Goal: Transaction & Acquisition: Purchase product/service

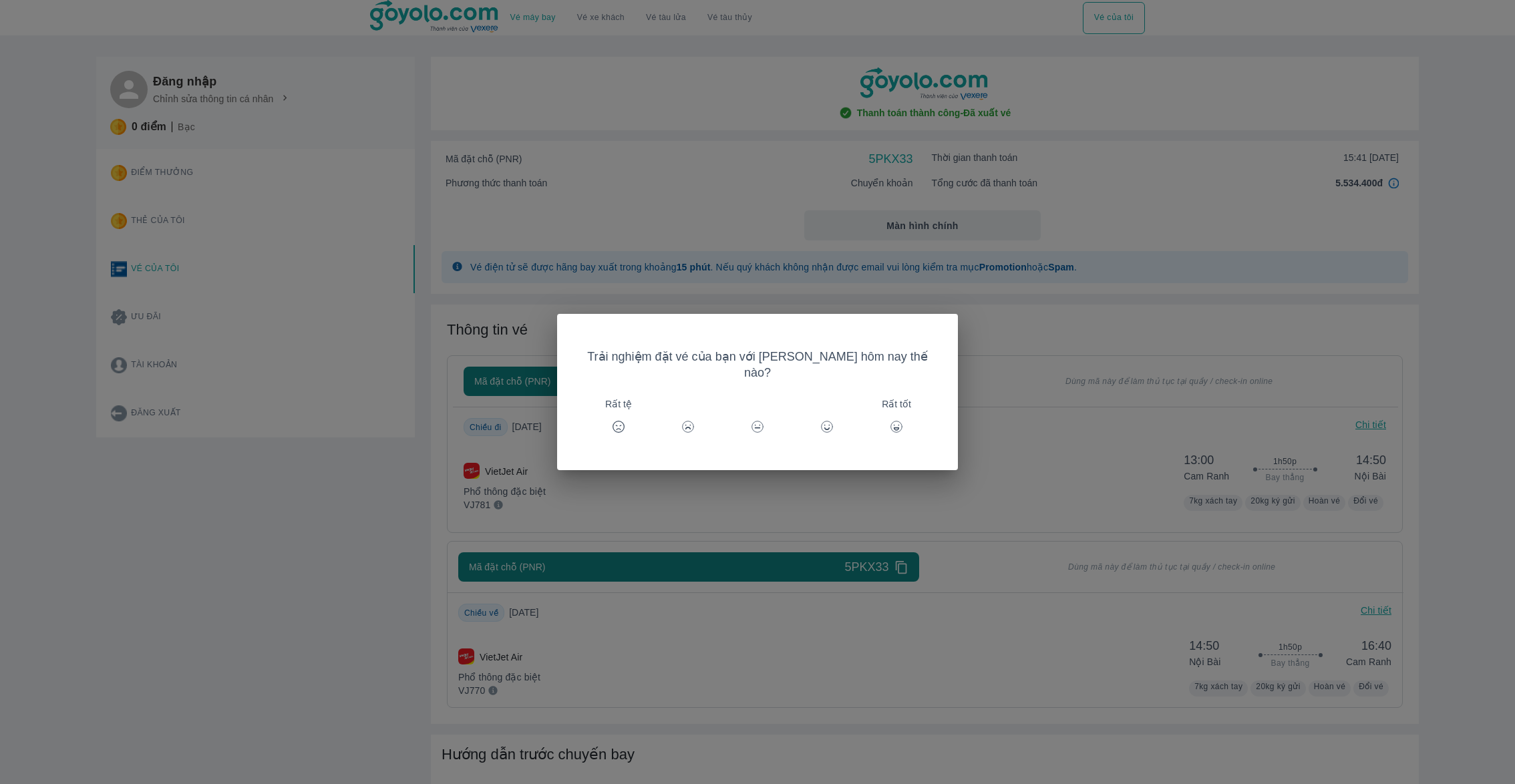
click at [265, 532] on div "Trải nghiệm đặt vé của bạn với [PERSON_NAME] hôm nay thế nào? Rất tệ Rất tốt" at bounding box center [758, 392] width 1515 height 784
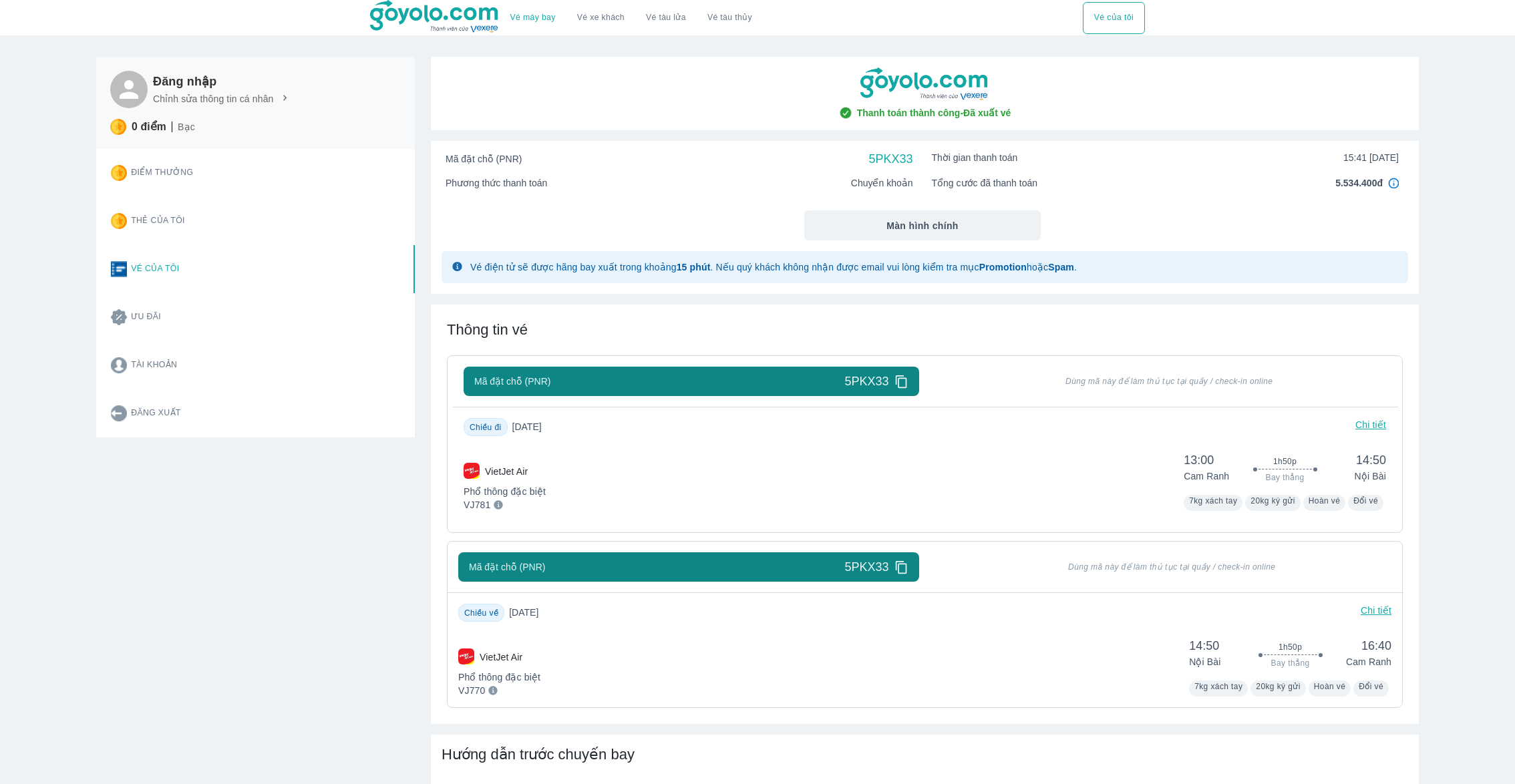
click at [219, 543] on div "Đăng nhập Chỉnh sửa thông tin cá nhân 0 điểm Bạc Điểm thưởng Thẻ của tôi Vé của…" at bounding box center [247, 582] width 334 height 1082
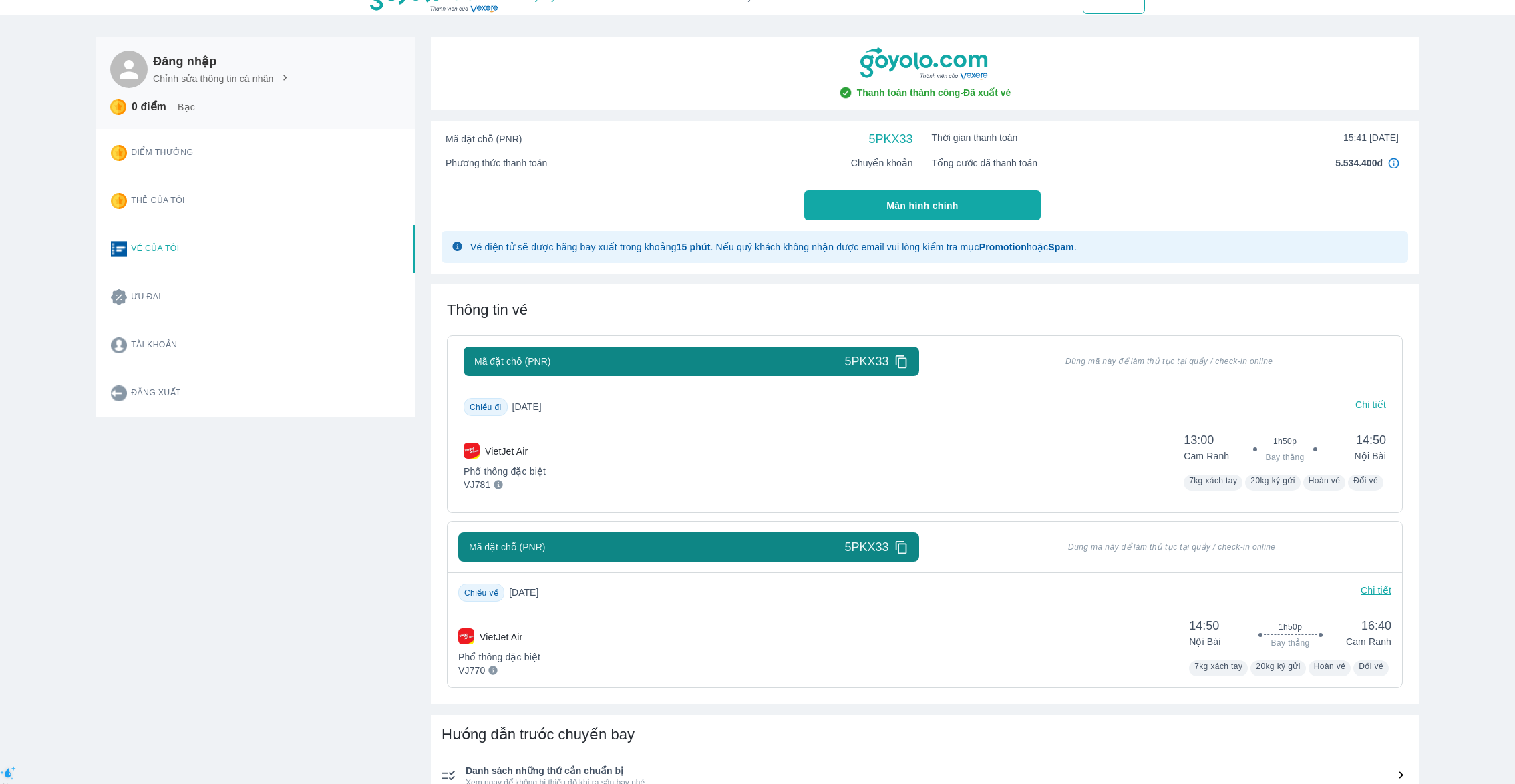
scroll to position [24, 0]
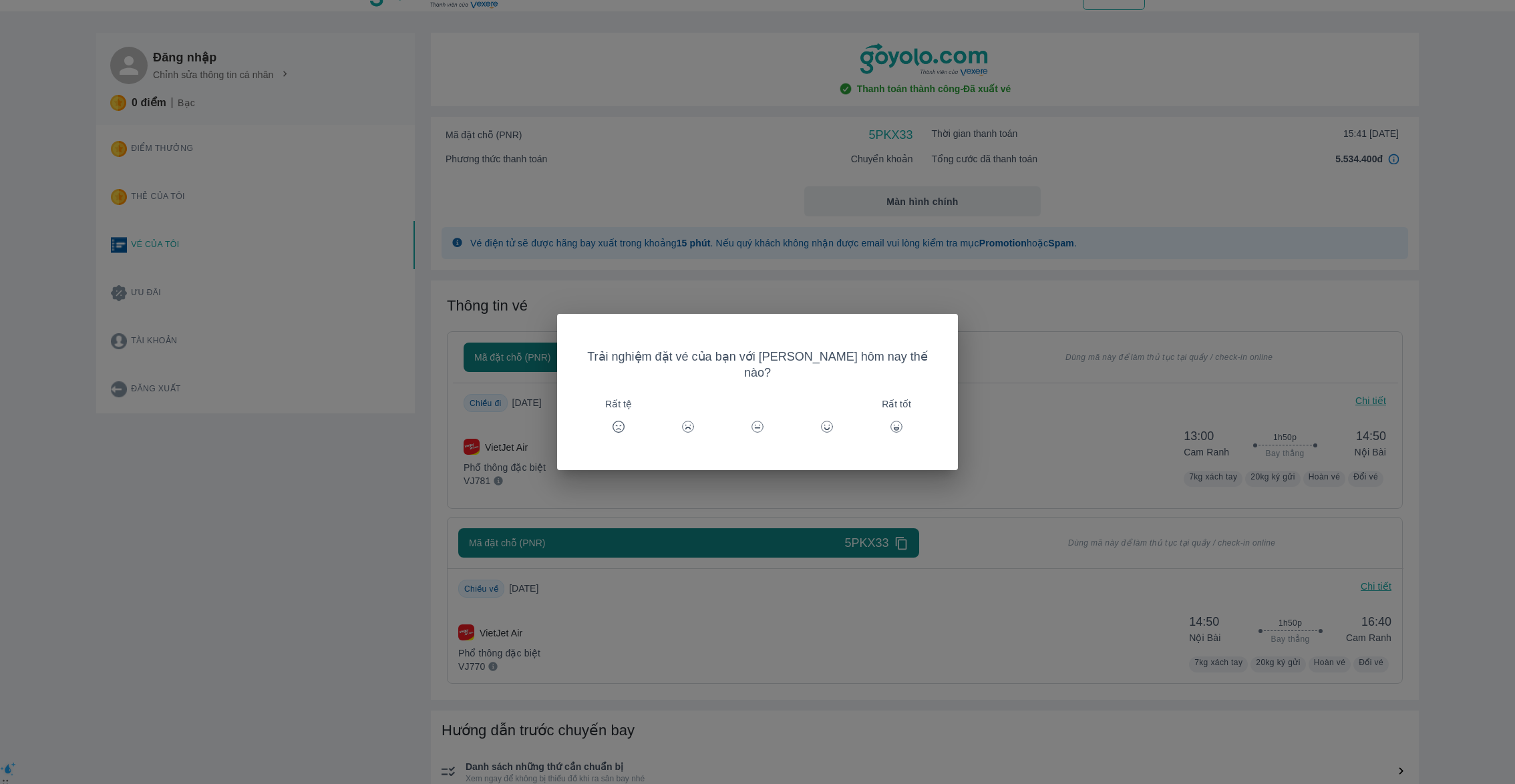
click at [1060, 379] on div "Trải nghiệm đặt vé của bạn với [PERSON_NAME] hôm nay thế nào? Rất tệ Rất tốt" at bounding box center [758, 392] width 1515 height 784
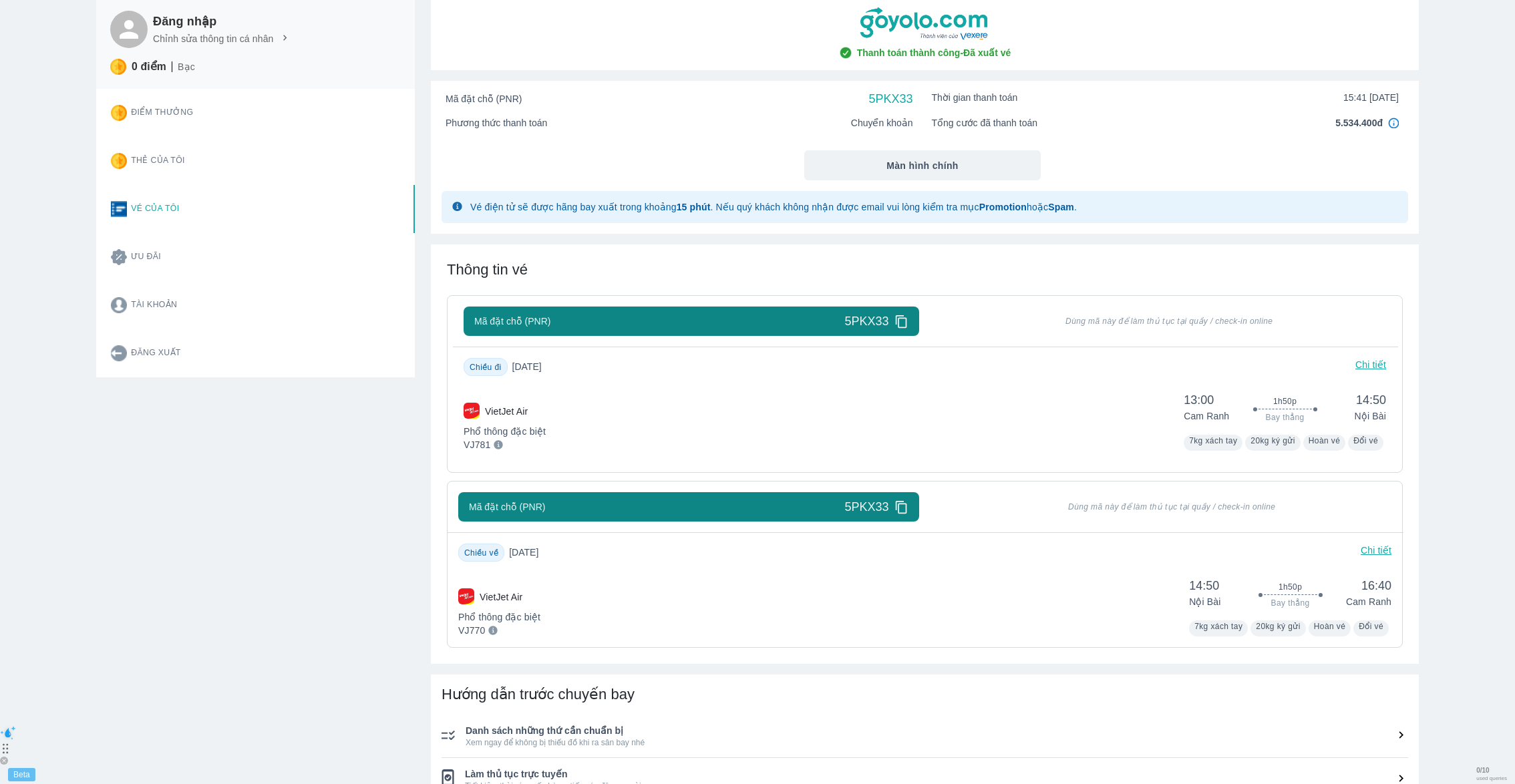
scroll to position [66, 0]
